Goal: Find specific page/section: Find specific page/section

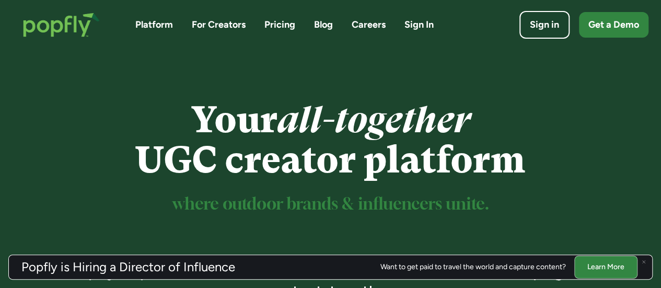
click at [362, 20] on link "Careers" at bounding box center [369, 24] width 34 height 13
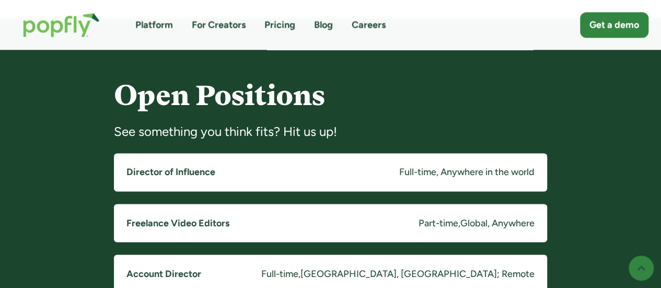
scroll to position [731, 0]
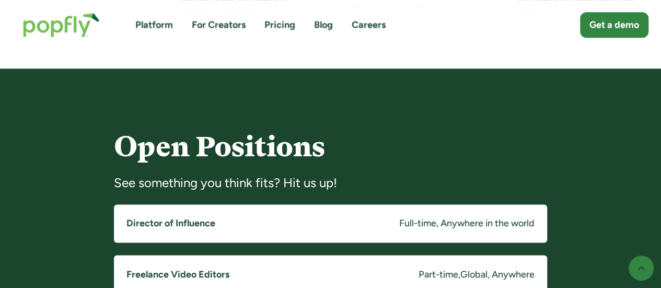
click at [157, 217] on h5 "Director of Influence" at bounding box center [170, 223] width 89 height 13
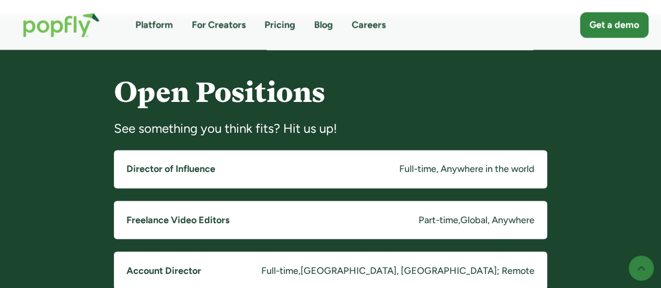
scroll to position [836, 0]
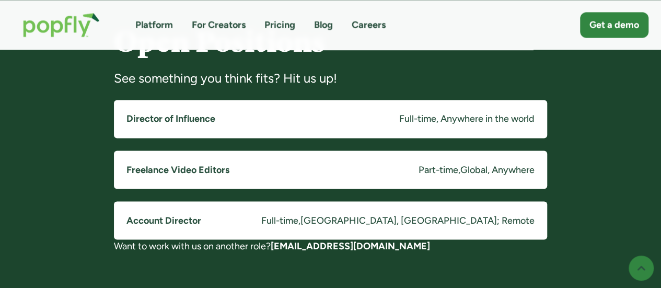
click at [239, 201] on link "Account Director Full-time , Costa Mesa, CA; Remote" at bounding box center [330, 220] width 433 height 38
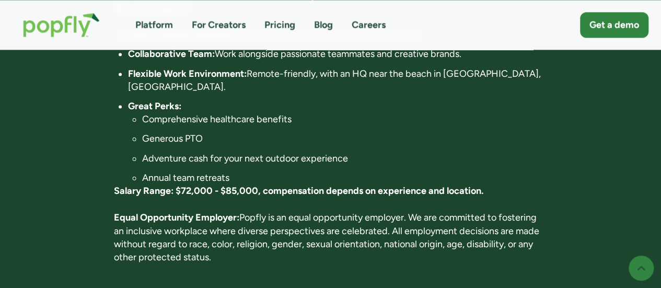
scroll to position [888, 0]
